Goal: Information Seeking & Learning: Learn about a topic

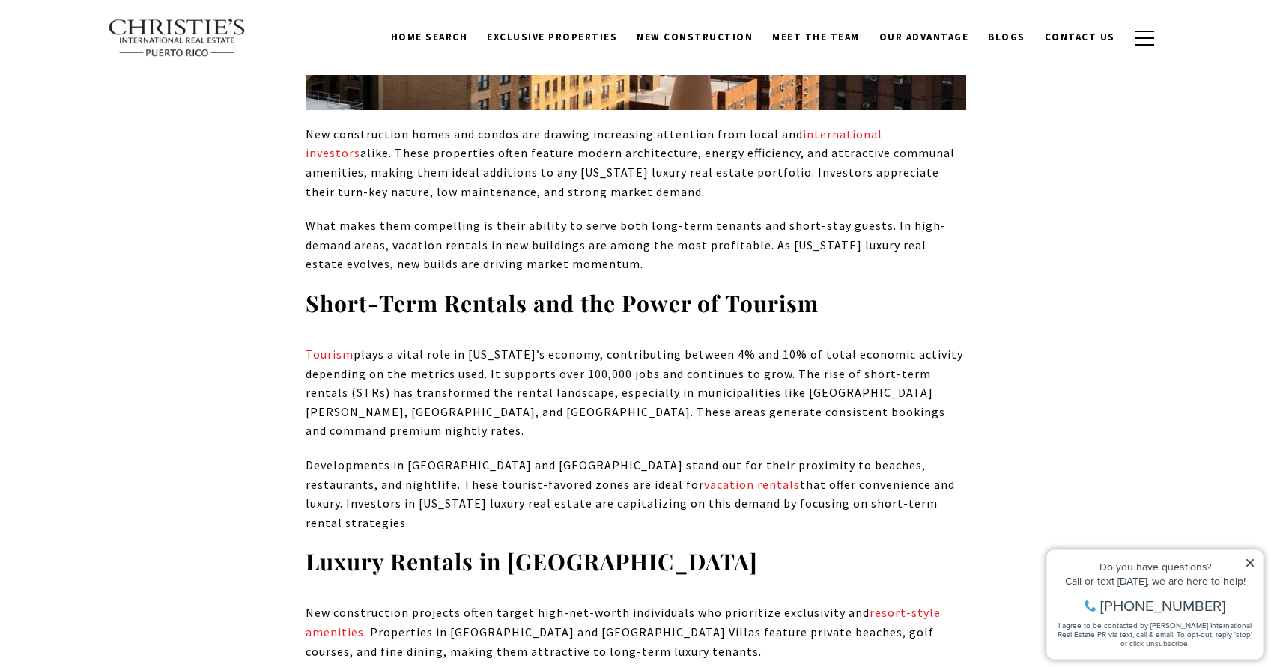
scroll to position [1170, 0]
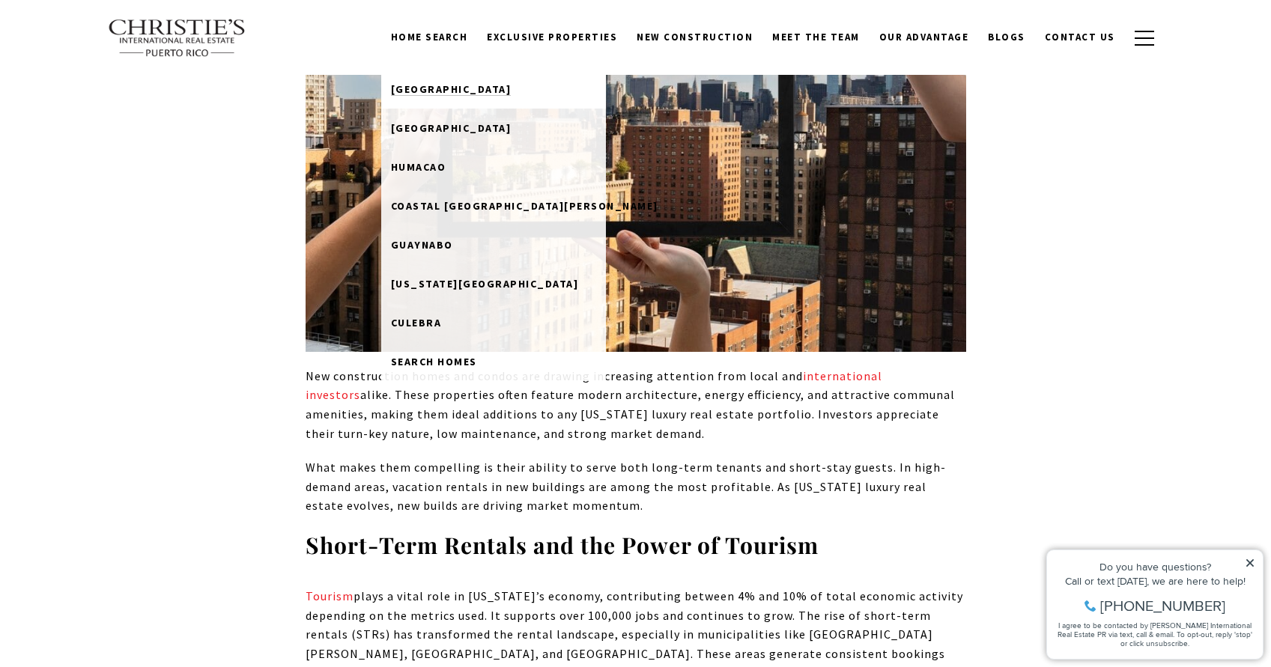
click at [466, 81] on link "[GEOGRAPHIC_DATA]" at bounding box center [493, 89] width 225 height 39
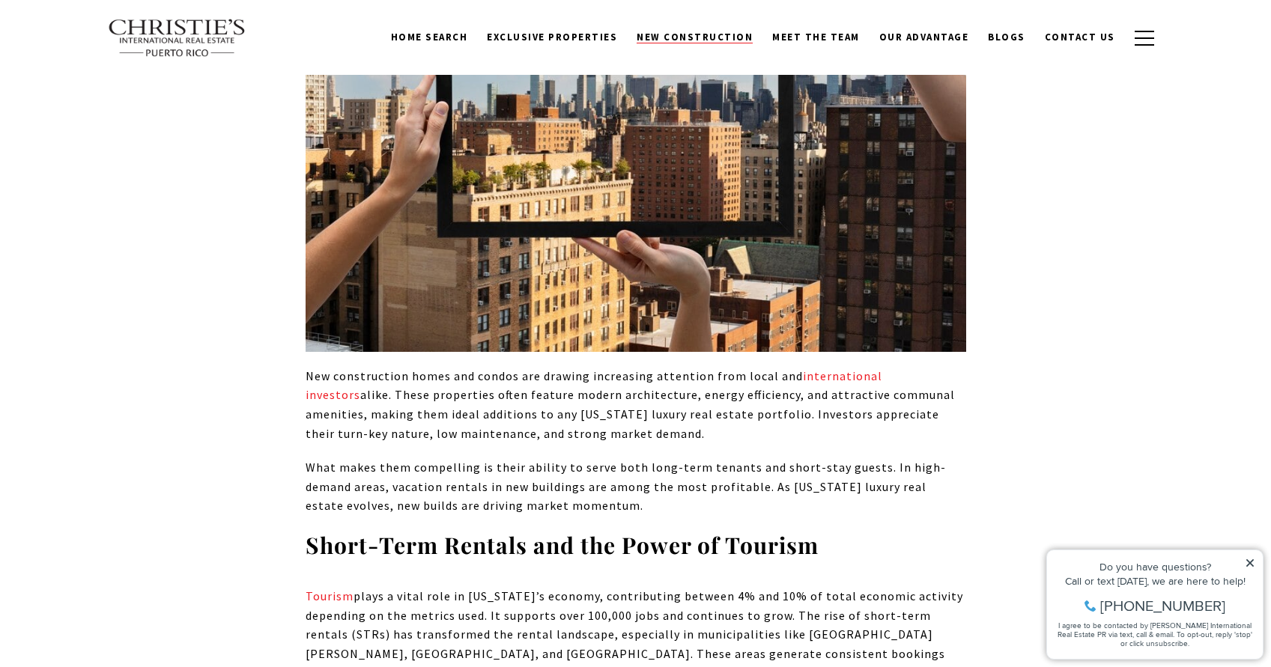
click at [677, 37] on span "New Construction" at bounding box center [694, 37] width 116 height 13
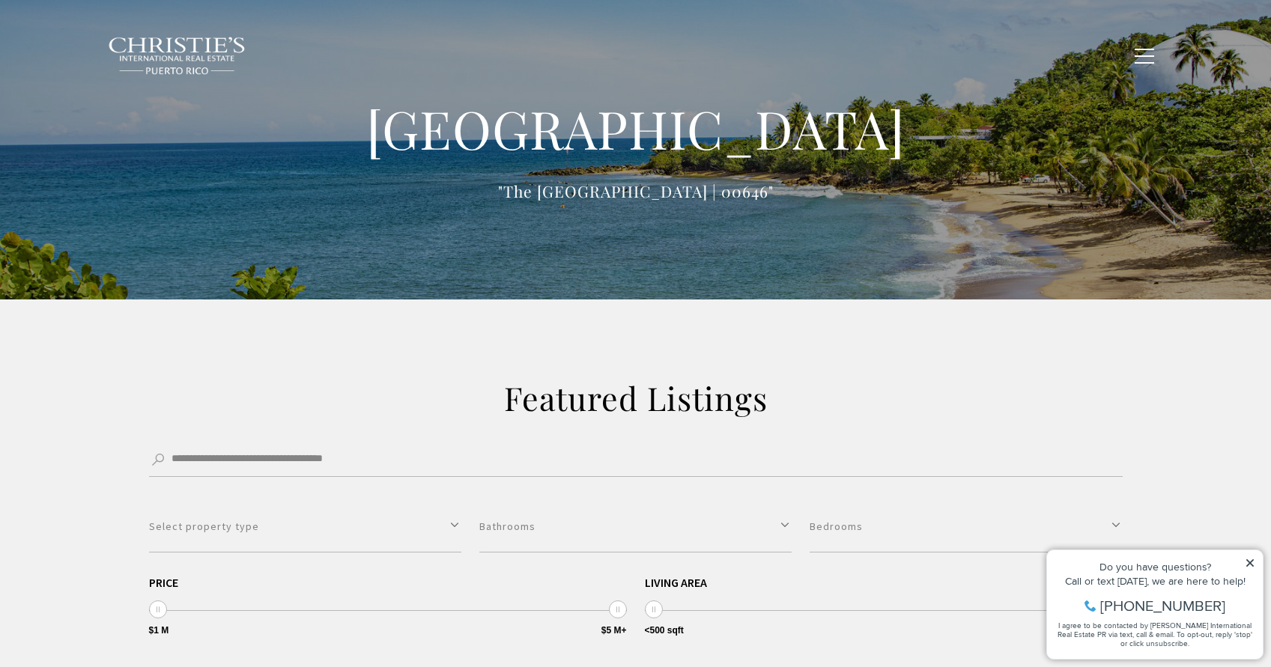
type input "**********"
type input "*********"
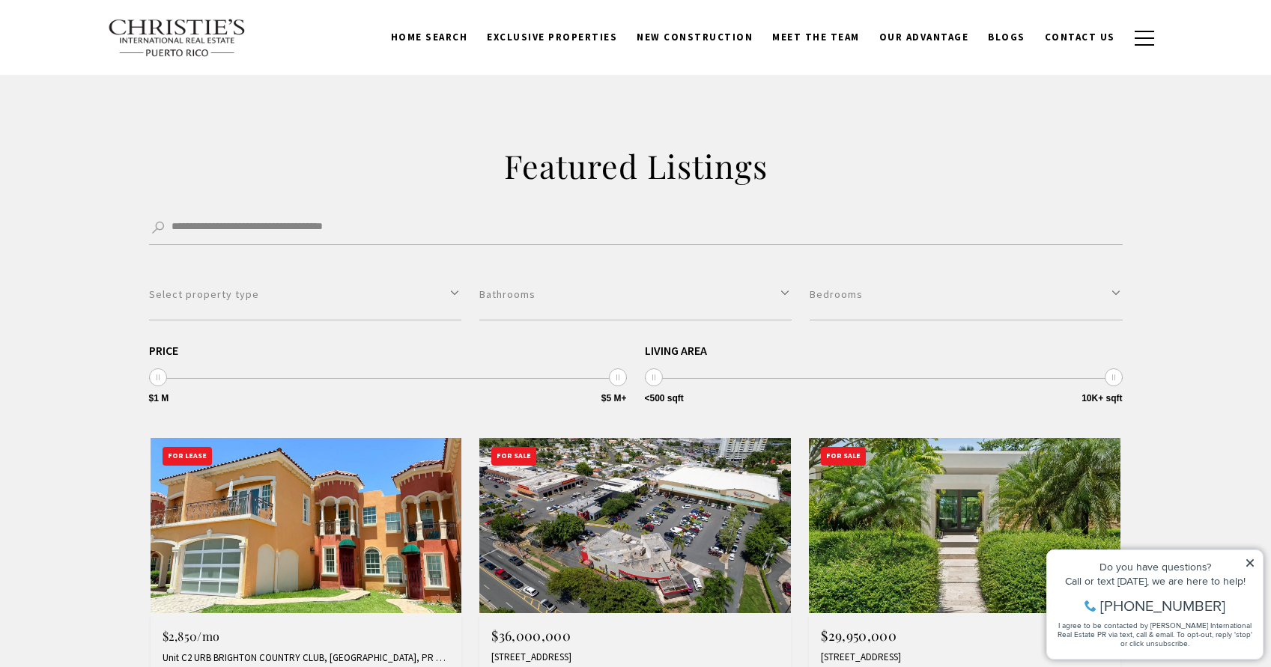
scroll to position [126, 0]
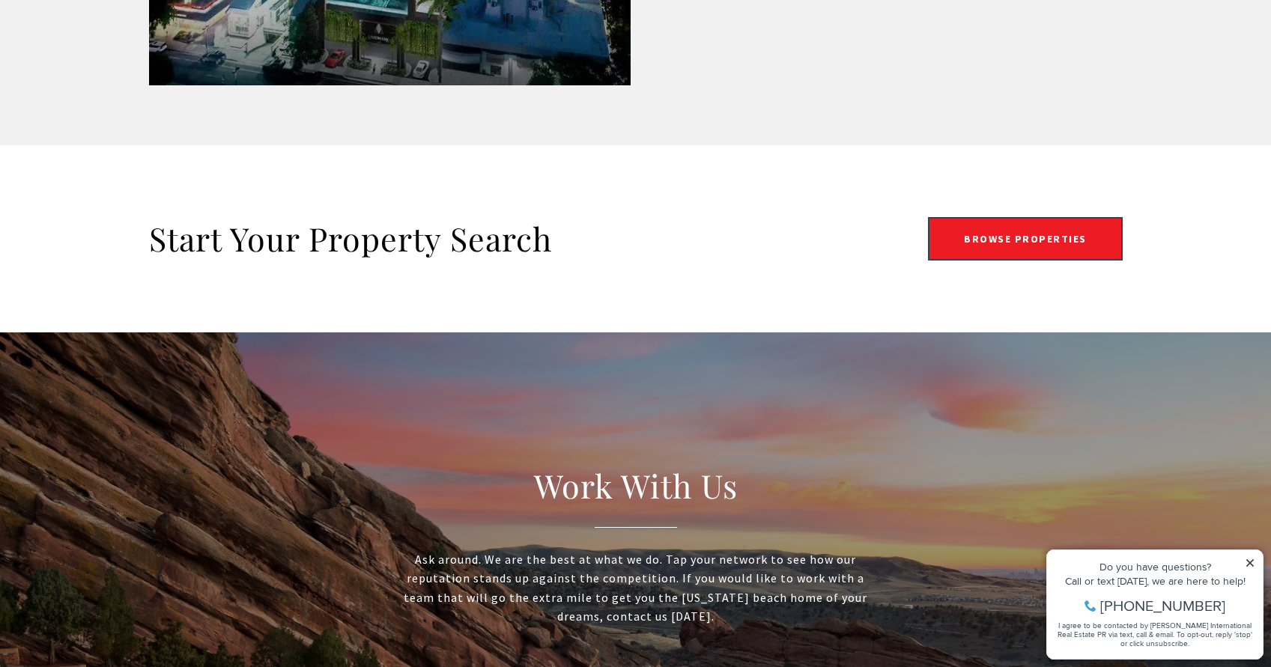
scroll to position [2744, 0]
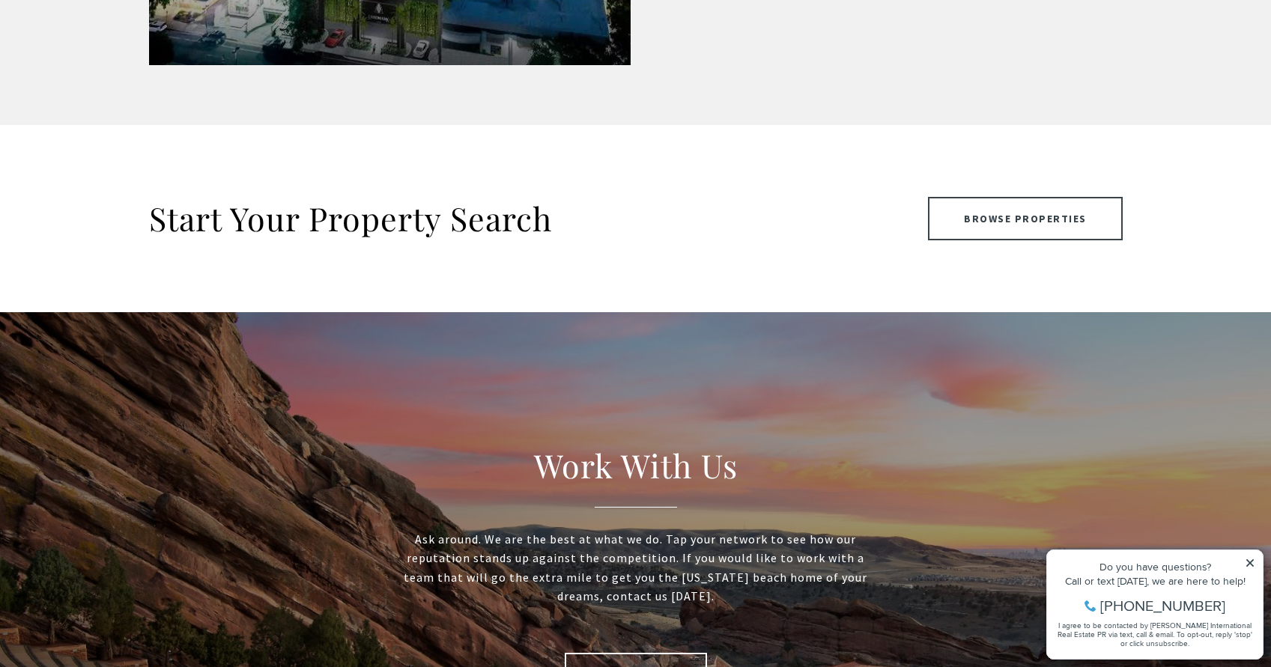
click at [1000, 214] on link "Browse Properties" at bounding box center [1025, 218] width 195 height 43
click at [1017, 216] on link "Browse Properties" at bounding box center [1025, 218] width 195 height 43
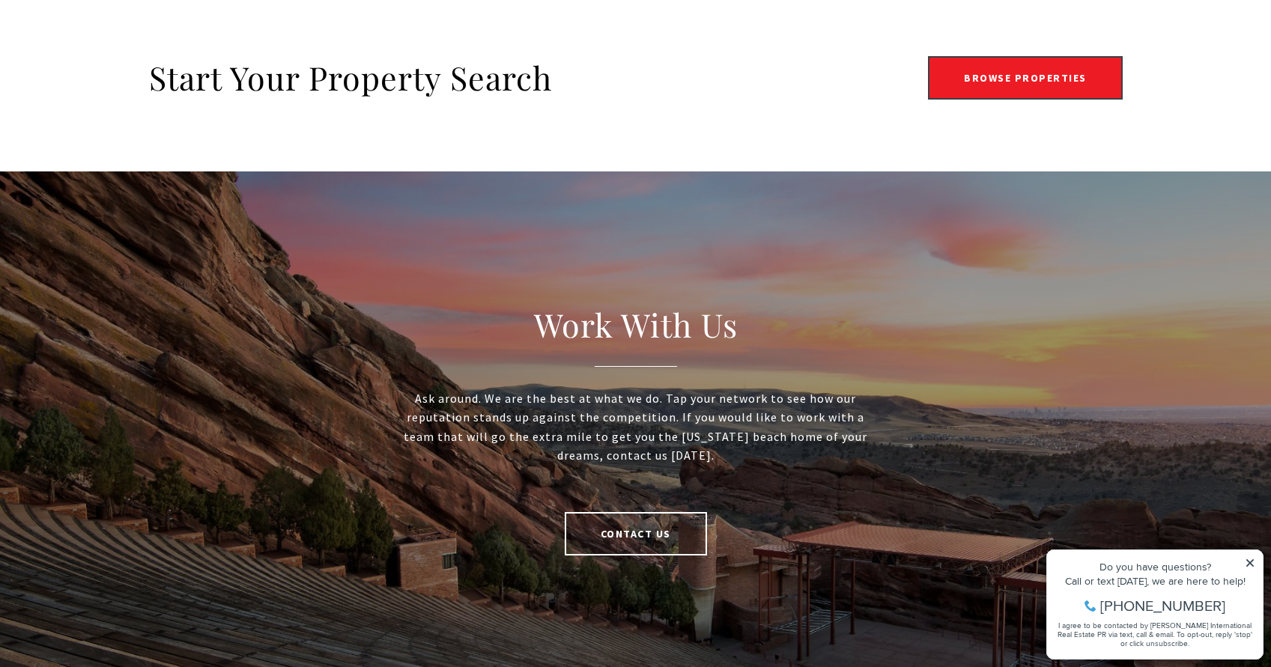
scroll to position [2890, 0]
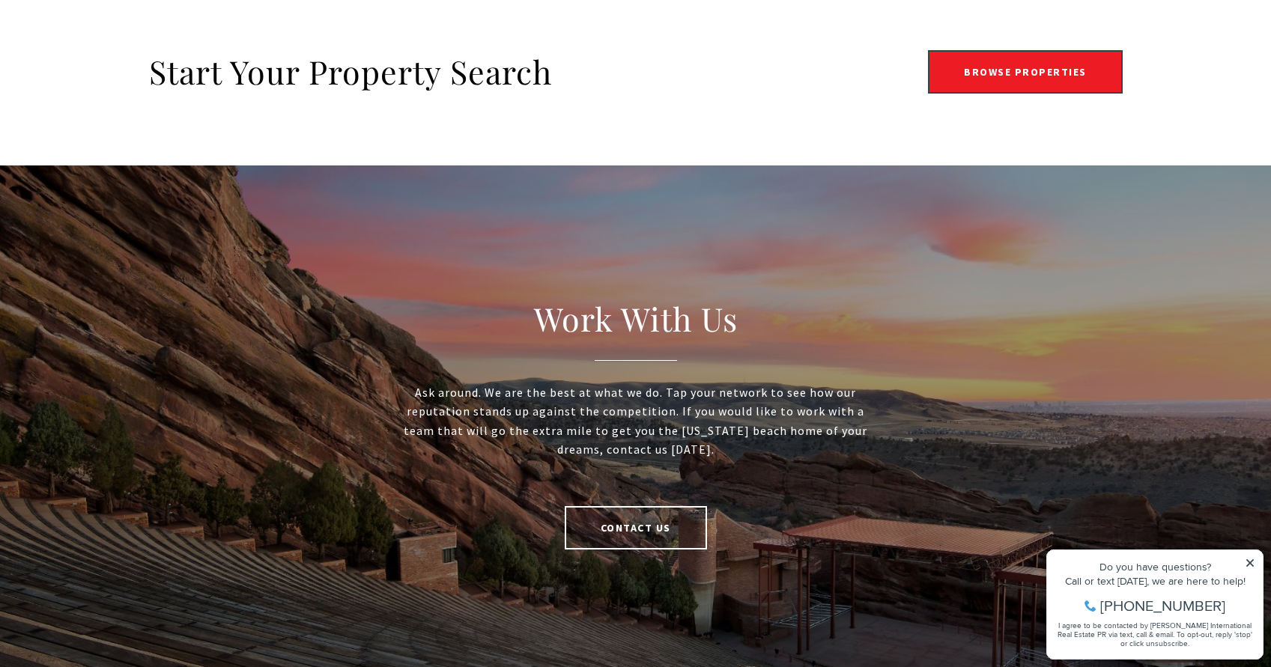
click at [1251, 563] on icon at bounding box center [1249, 563] width 10 height 10
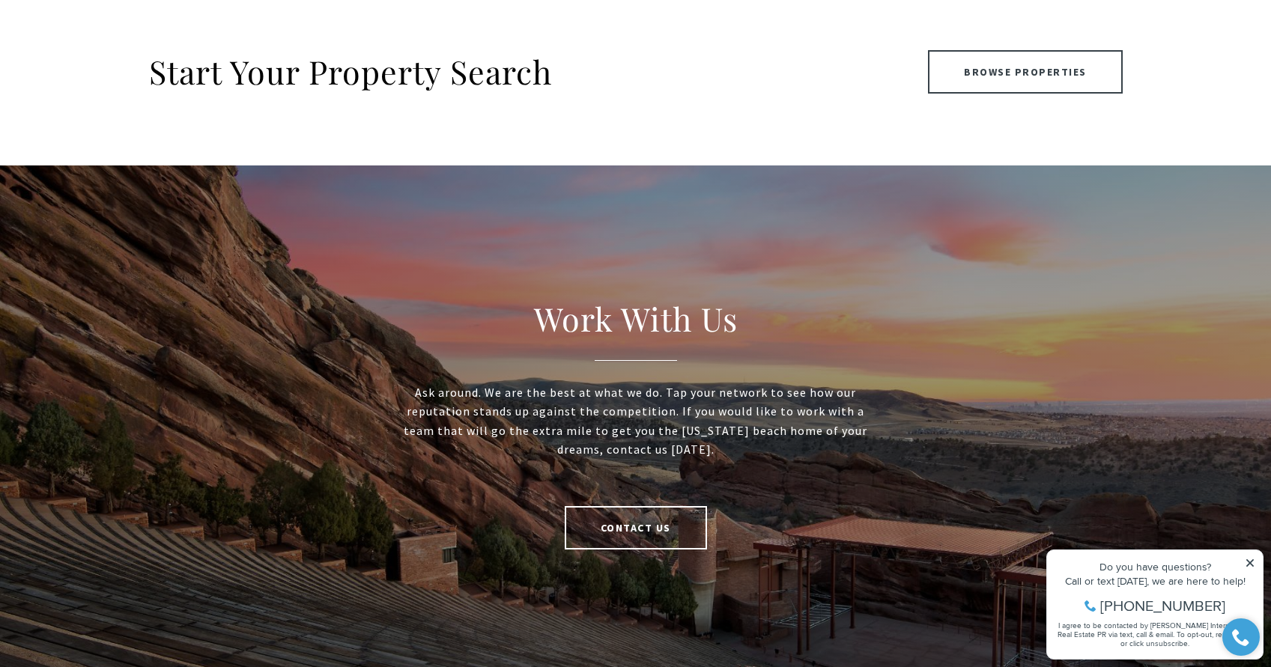
click at [957, 77] on link "Browse Properties" at bounding box center [1025, 71] width 195 height 43
click at [983, 65] on link "Browse Properties" at bounding box center [1025, 71] width 195 height 43
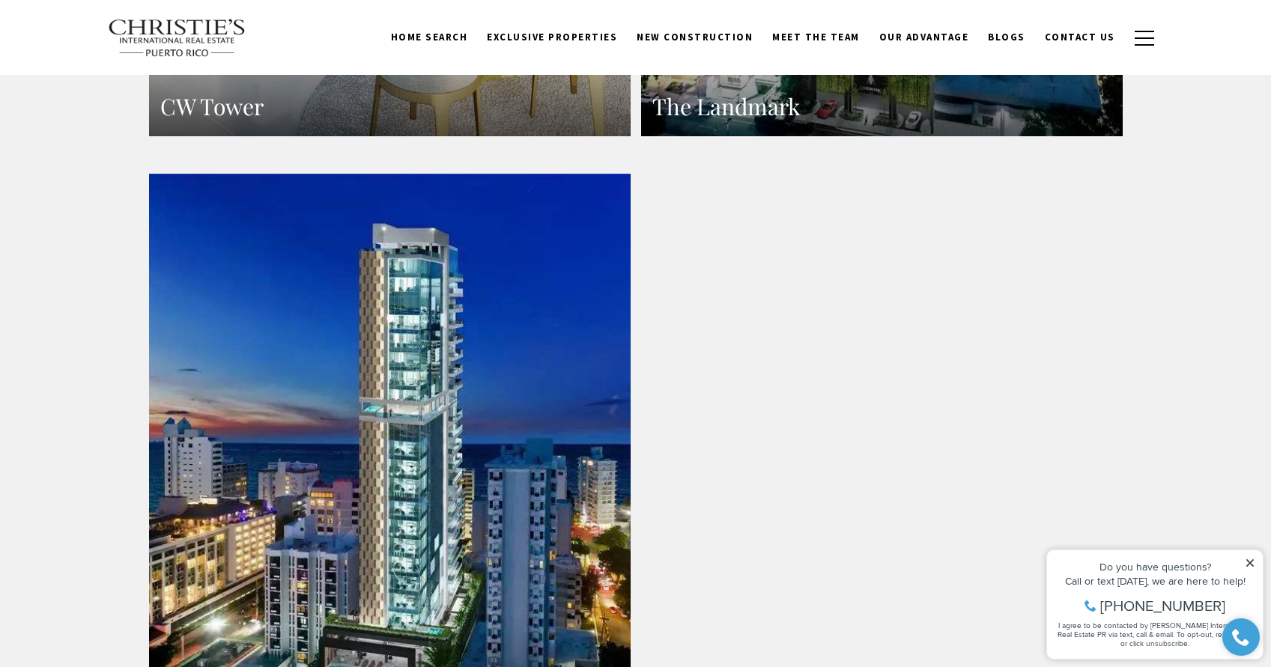
scroll to position [1760, 0]
